Goal: Task Accomplishment & Management: Manage account settings

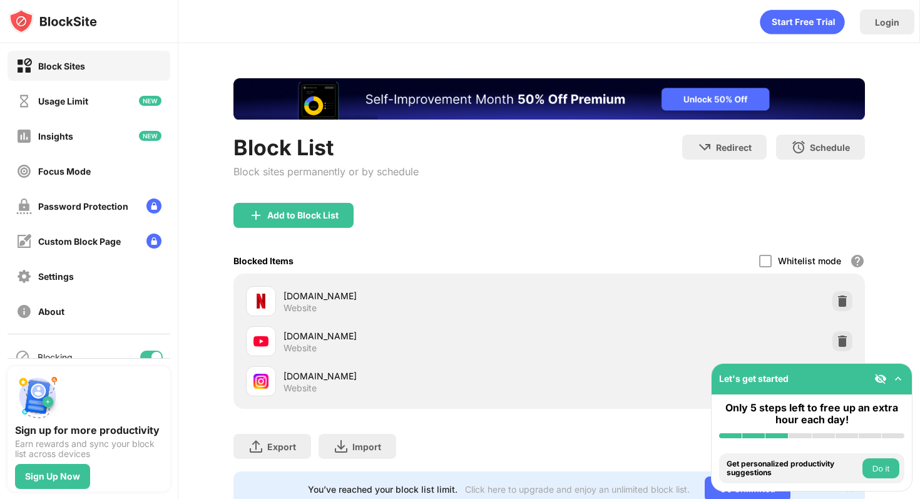
click at [899, 375] on img at bounding box center [898, 378] width 13 height 13
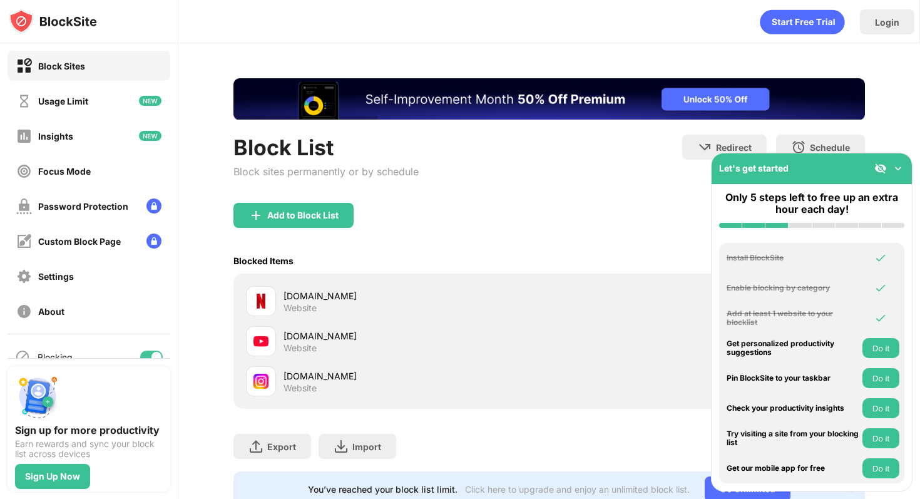
click at [897, 163] on img at bounding box center [898, 168] width 13 height 13
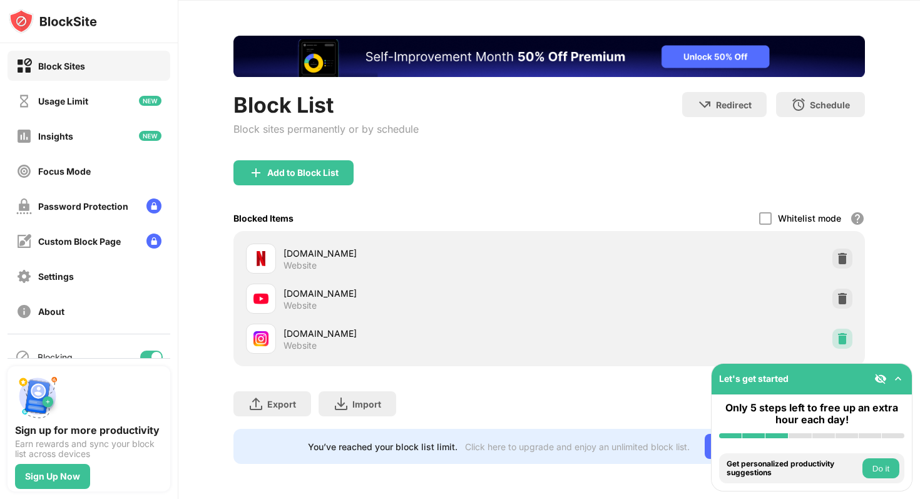
click at [836, 332] on img at bounding box center [842, 338] width 13 height 13
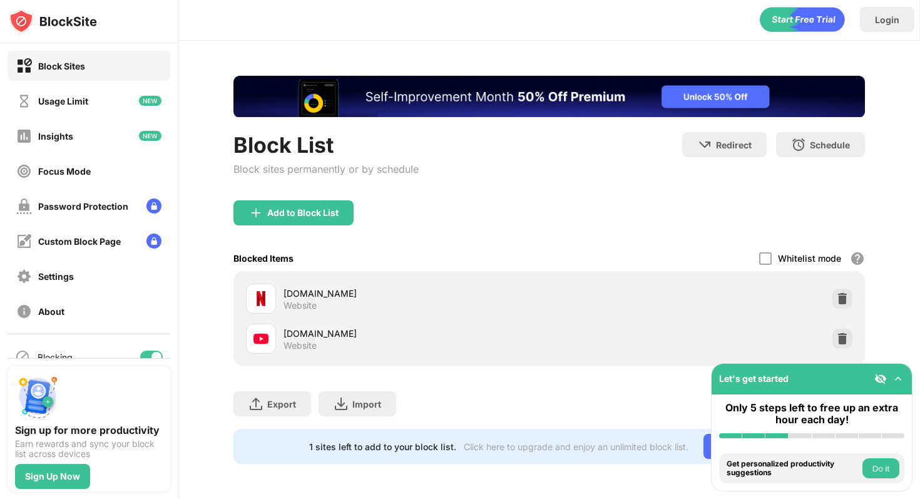
click at [257, 205] on img at bounding box center [255, 212] width 15 height 15
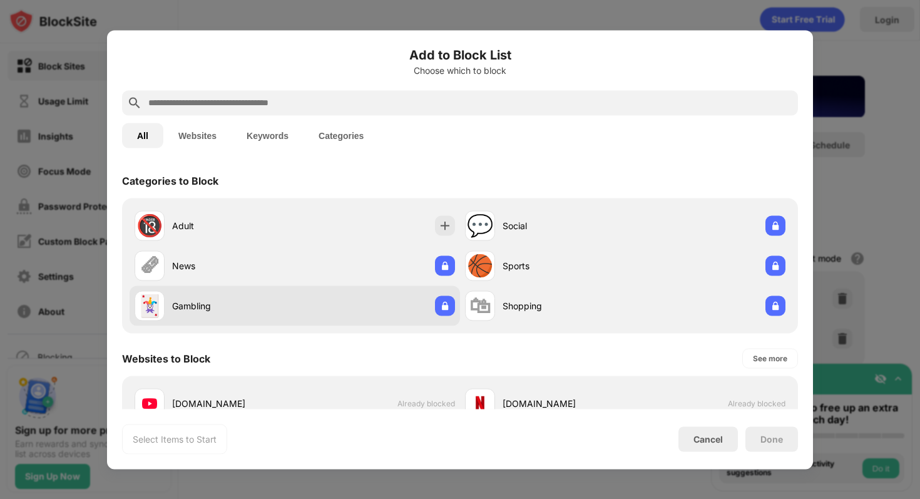
scroll to position [259, 0]
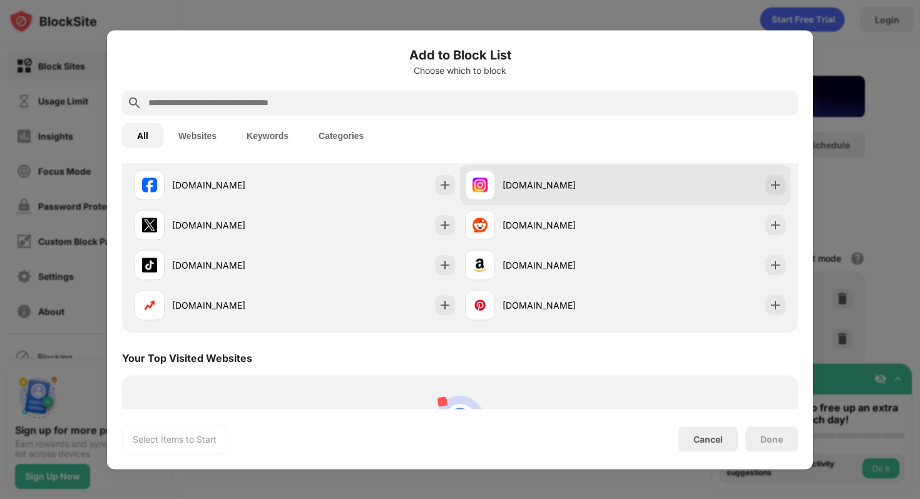
click at [520, 180] on div "[DOMAIN_NAME]" at bounding box center [564, 184] width 123 height 13
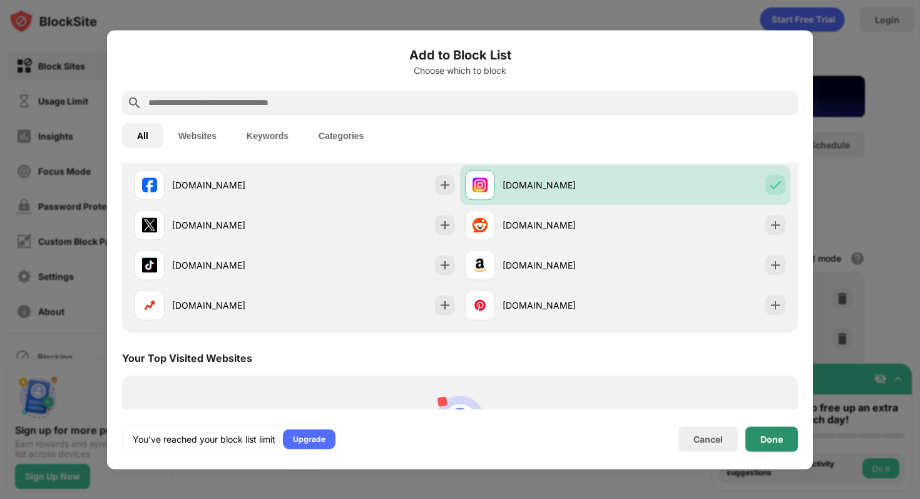
click at [754, 436] on div "Done" at bounding box center [771, 438] width 53 height 25
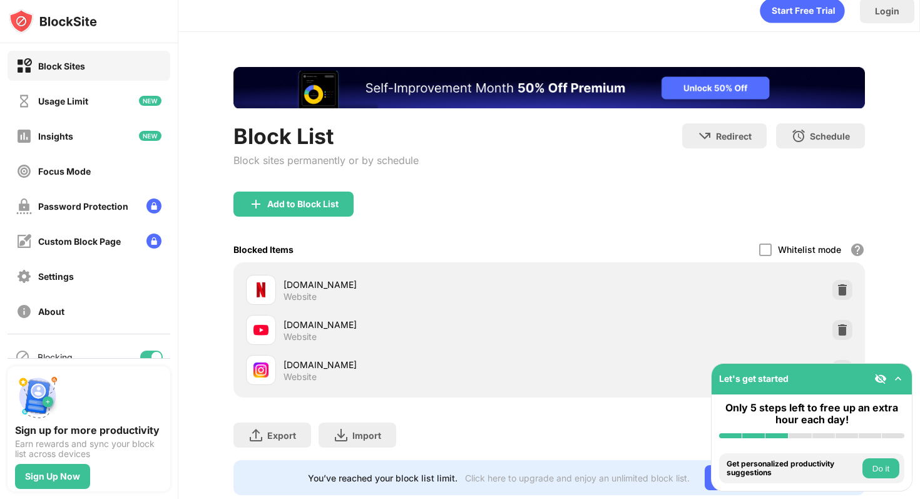
scroll to position [51, 0]
